Goal: Transaction & Acquisition: Book appointment/travel/reservation

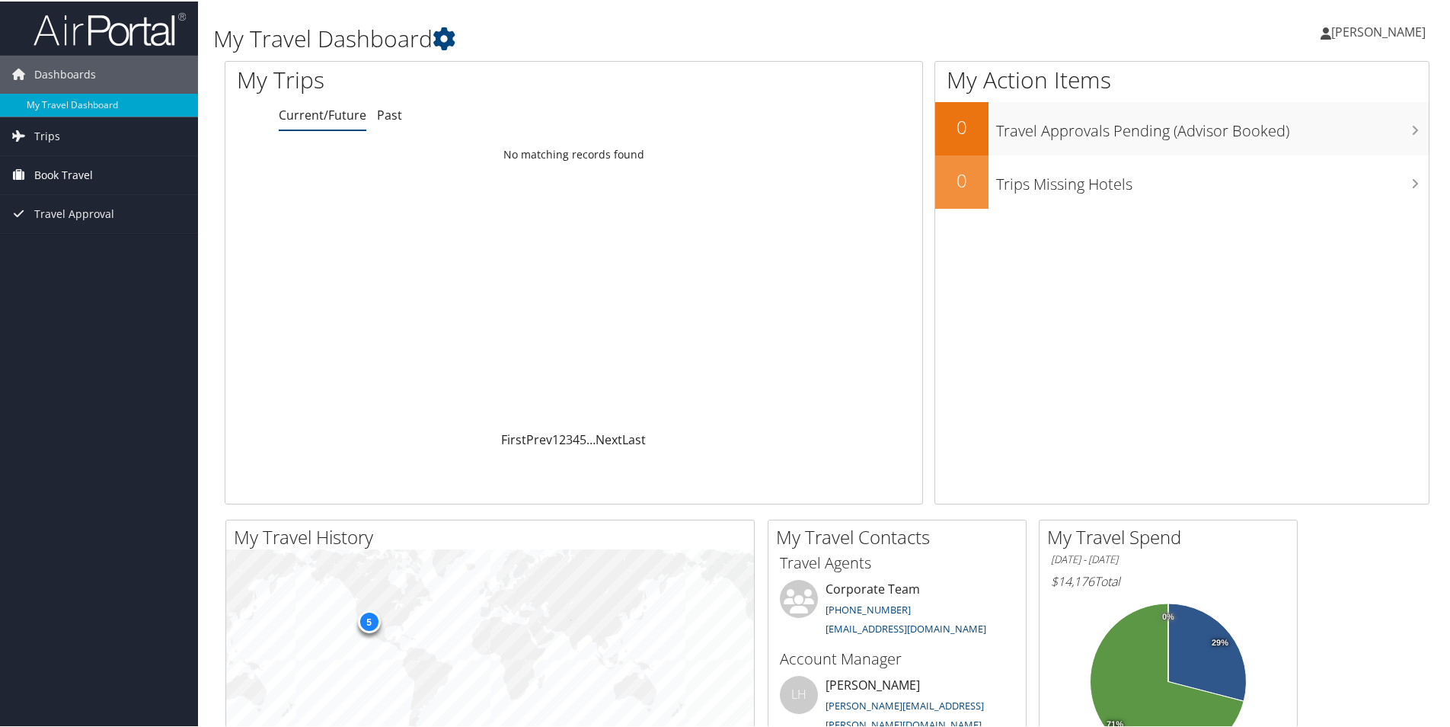
click at [63, 177] on span "Book Travel" at bounding box center [63, 174] width 59 height 38
click at [48, 255] on link "Book/Manage Online Trips" at bounding box center [99, 249] width 198 height 23
